Goal: Task Accomplishment & Management: Manage account settings

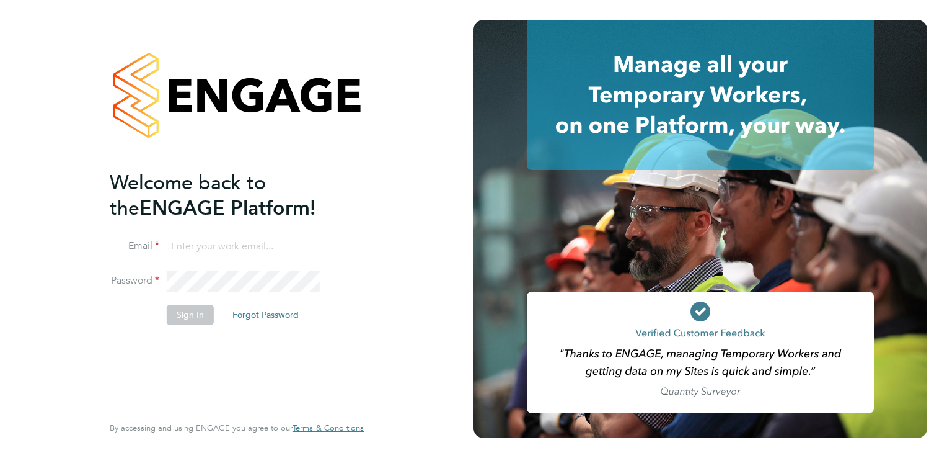
type input "[EMAIL_ADDRESS][PERSON_NAME][DOMAIN_NAME]"
click at [190, 315] on button "Sign In" at bounding box center [190, 314] width 47 height 20
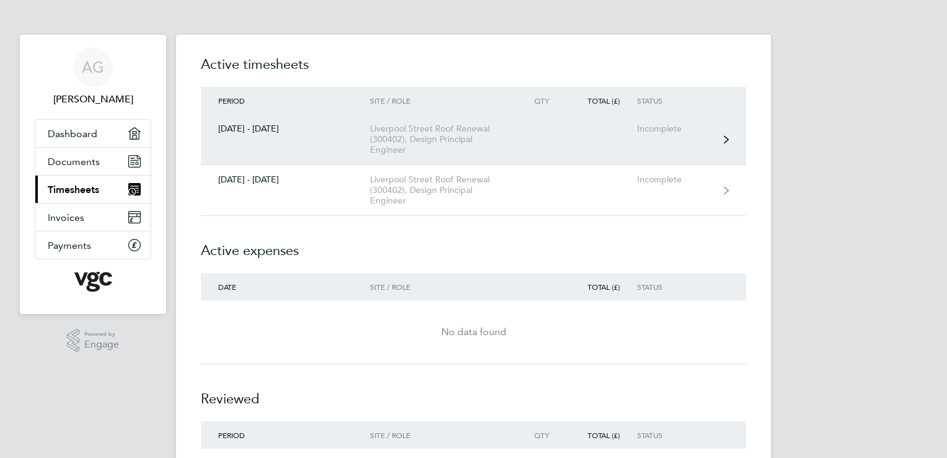
click at [648, 125] on div "Incomplete" at bounding box center [675, 128] width 76 height 11
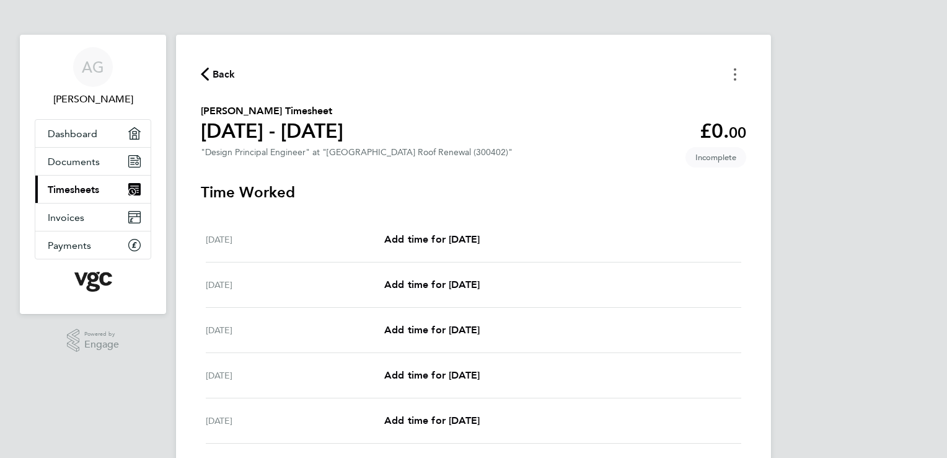
click at [732, 74] on button "Timesheets Menu" at bounding box center [735, 73] width 22 height 19
click at [638, 102] on button "Mark as absent" at bounding box center [672, 101] width 149 height 25
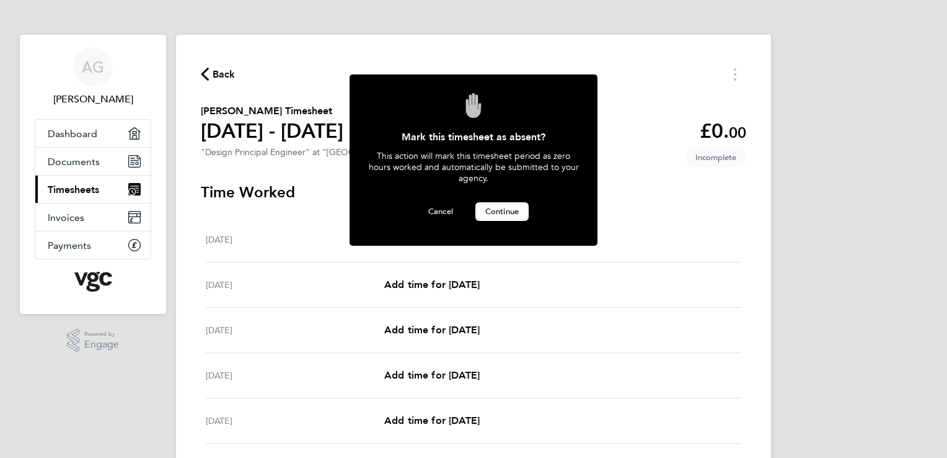
click at [502, 209] on span "Continue" at bounding box center [501, 211] width 33 height 11
